Goal: Task Accomplishment & Management: Use online tool/utility

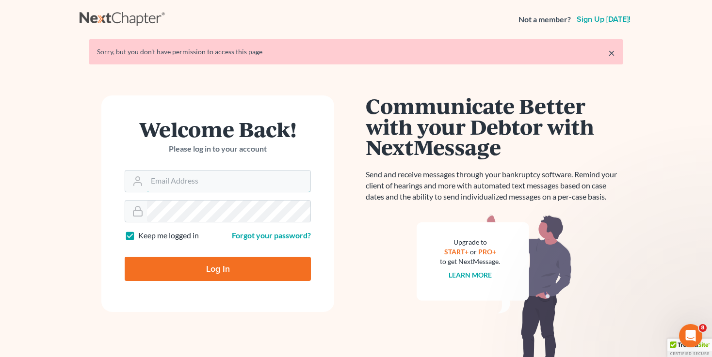
type input "[EMAIL_ADDRESS][DOMAIN_NAME]"
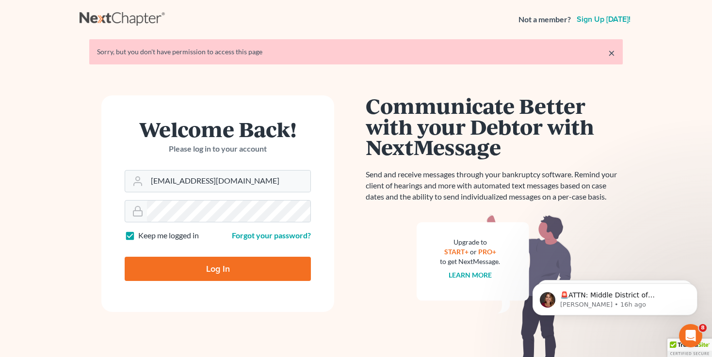
click at [190, 261] on input "Log In" at bounding box center [218, 269] width 186 height 24
type input "Thinking..."
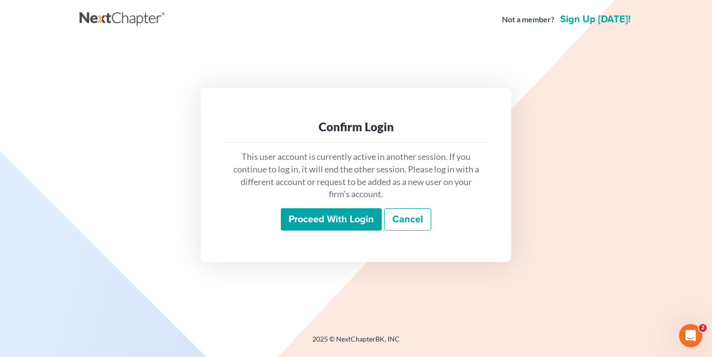
click at [306, 231] on div "Proceed with login Cancel" at bounding box center [356, 219] width 248 height 23
click at [310, 223] on input "Proceed with login" at bounding box center [331, 219] width 101 height 22
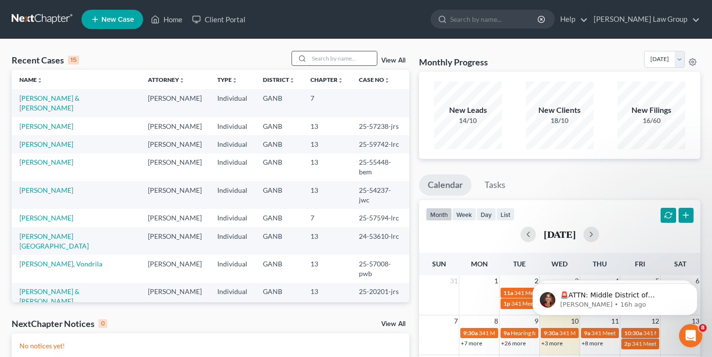
click at [334, 57] on input "search" at bounding box center [343, 58] width 68 height 14
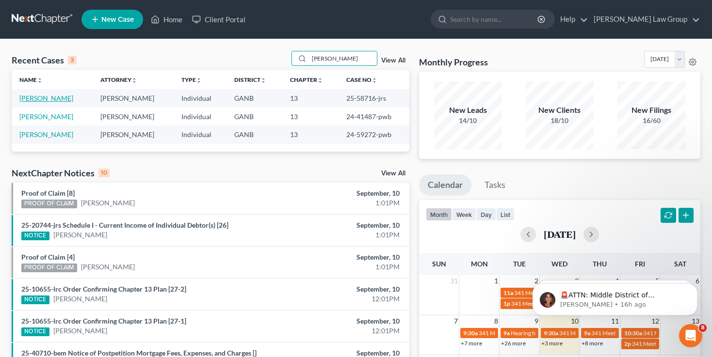
type input "simpson"
click at [54, 101] on link "Simpson, Alicia" at bounding box center [46, 98] width 54 height 8
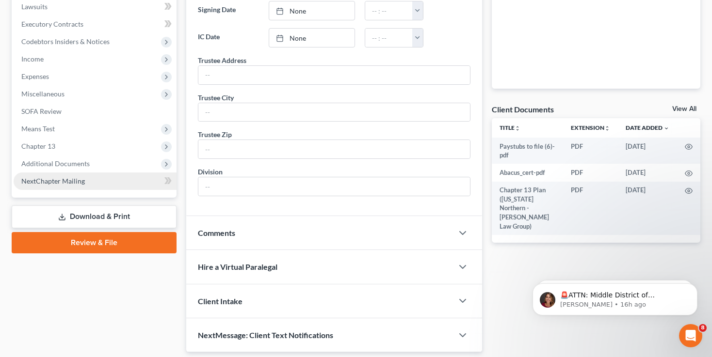
scroll to position [265, 0]
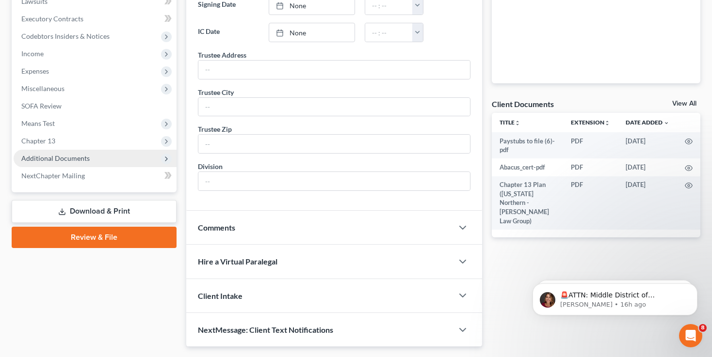
click at [69, 163] on span "Additional Documents" at bounding box center [95, 158] width 163 height 17
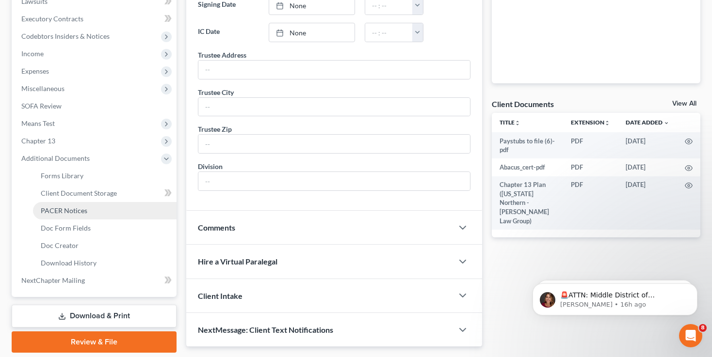
click at [75, 208] on span "PACER Notices" at bounding box center [64, 211] width 47 height 8
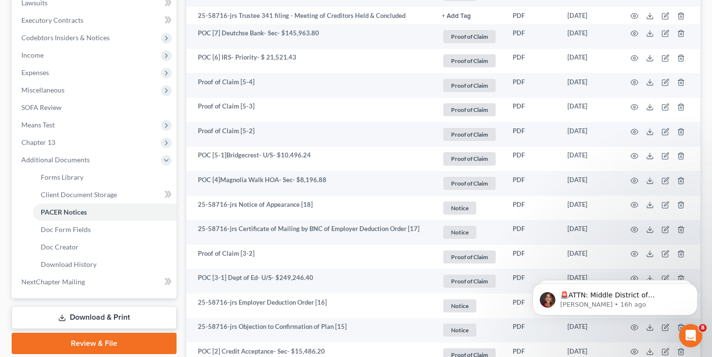
scroll to position [271, 0]
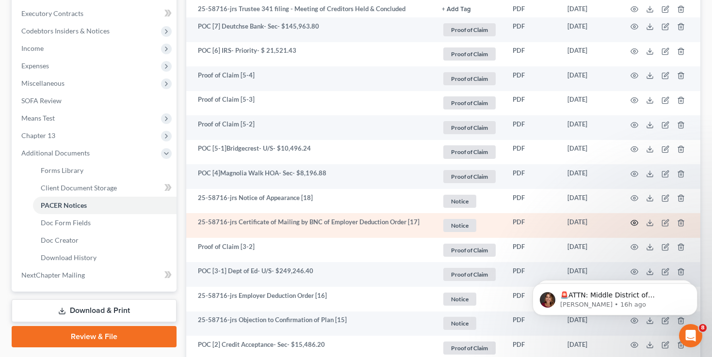
click at [633, 222] on circle "button" at bounding box center [634, 223] width 2 height 2
